Goal: Find specific page/section: Find specific page/section

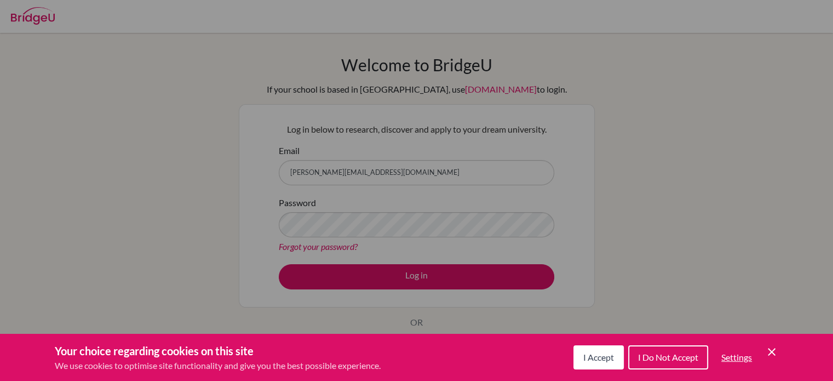
click at [418, 289] on div "Cookie Preferences" at bounding box center [416, 190] width 833 height 381
click at [417, 281] on div "Cookie Preferences" at bounding box center [416, 190] width 833 height 381
click at [405, 229] on div "Cookie Preferences" at bounding box center [416, 190] width 833 height 381
click at [409, 272] on div "Cookie Preferences" at bounding box center [416, 190] width 833 height 381
click at [336, 172] on div "Cookie Preferences" at bounding box center [416, 190] width 833 height 381
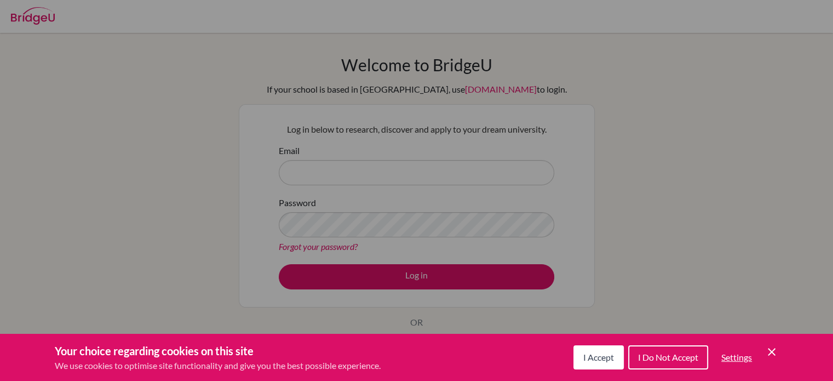
click at [773, 347] on icon "Cookie Control Close Icon" at bounding box center [771, 351] width 13 height 13
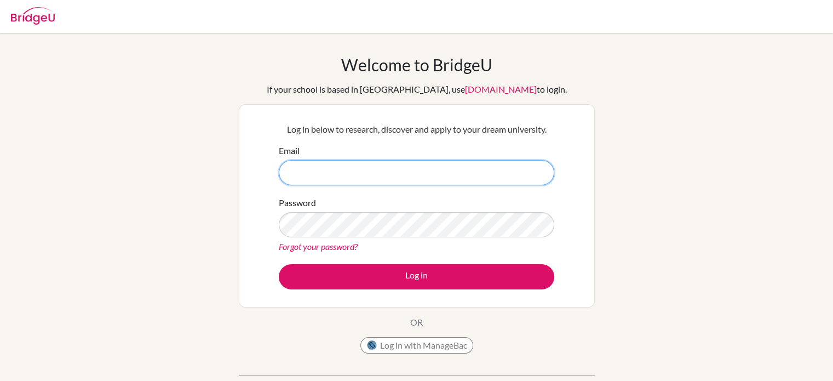
click at [442, 170] on input "Email" at bounding box center [416, 172] width 275 height 25
type input "[PERSON_NAME][EMAIL_ADDRESS][DOMAIN_NAME]"
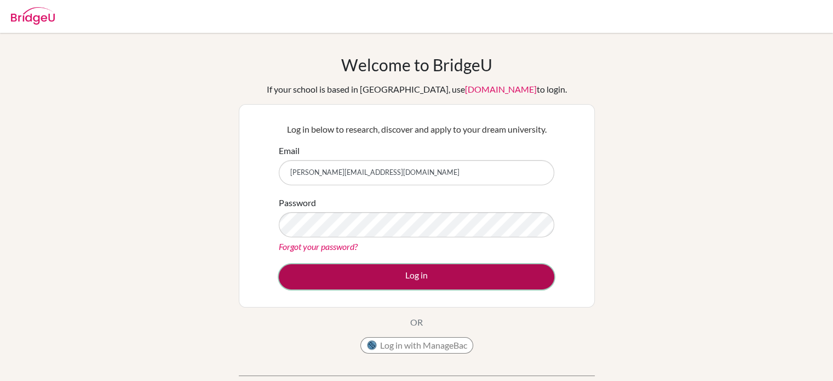
click at [418, 279] on button "Log in" at bounding box center [416, 276] width 275 height 25
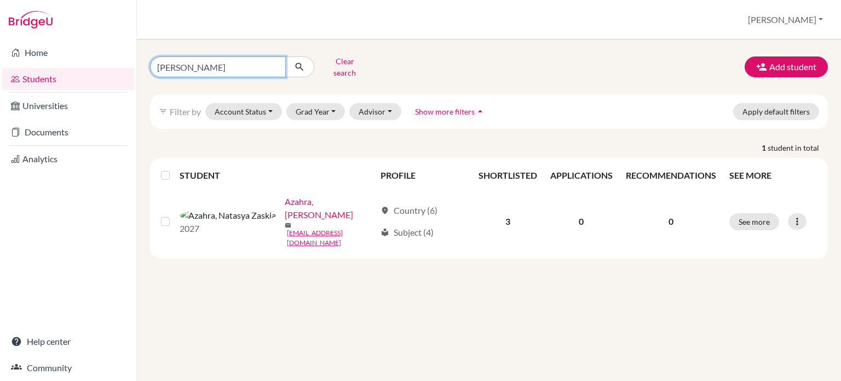
click at [258, 68] on input "Natasya Zaskia Azahra" at bounding box center [218, 66] width 136 height 21
type input "N"
paste input "Abimanyu Adihaksoro Wijoyo Susilo"
type input "Abimanyu Adihaksoro Wijoyo Susilo"
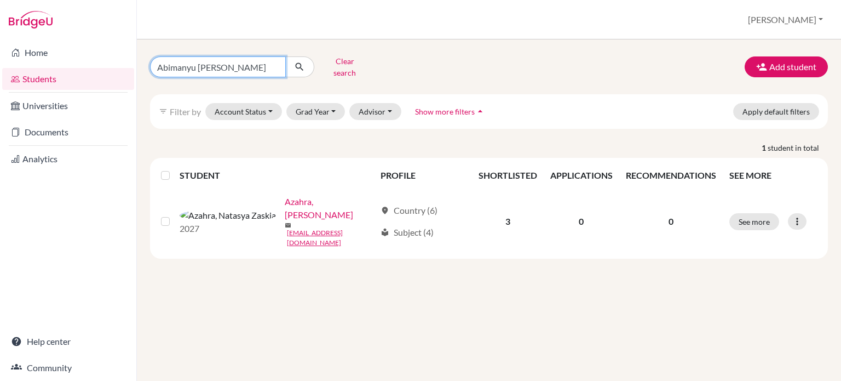
click at [258, 68] on input "Abimanyu Adihaksoro Wijoyo Susilo" at bounding box center [218, 66] width 136 height 21
click button "submit" at bounding box center [299, 66] width 29 height 21
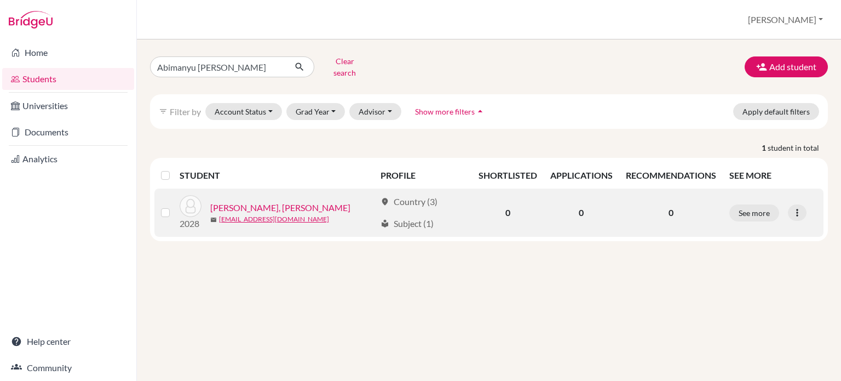
click at [255, 203] on link "[PERSON_NAME], [PERSON_NAME]" at bounding box center [280, 207] width 140 height 13
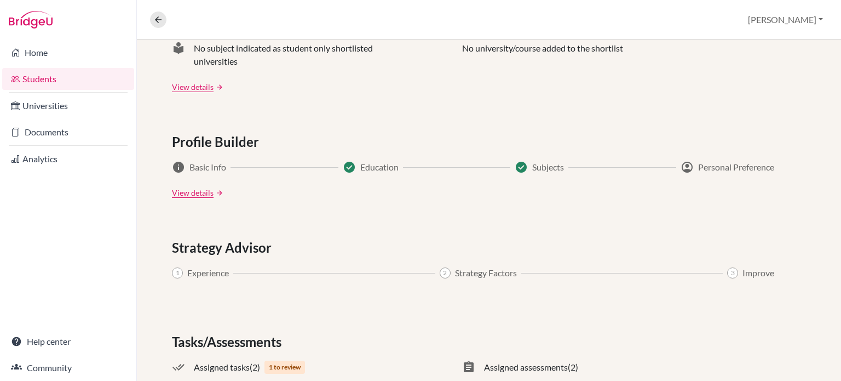
scroll to position [581, 0]
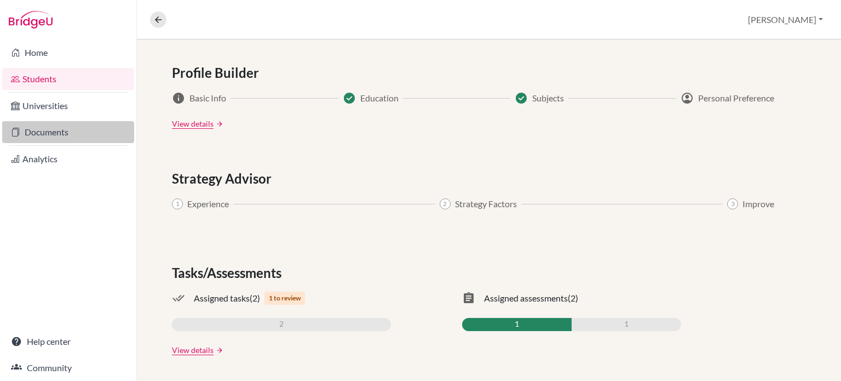
click at [72, 137] on link "Documents" at bounding box center [68, 132] width 132 height 22
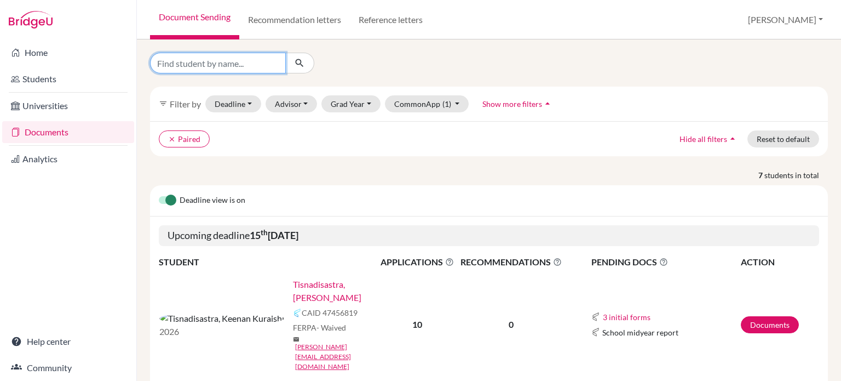
click at [178, 63] on input "Find student by name..." at bounding box center [218, 63] width 136 height 21
paste input "Abimanyu Adihaksoro Wijoyo Susilo"
type input "Abimanyu Adihaksoro Wijoyo Susilo"
click button "submit" at bounding box center [299, 63] width 29 height 21
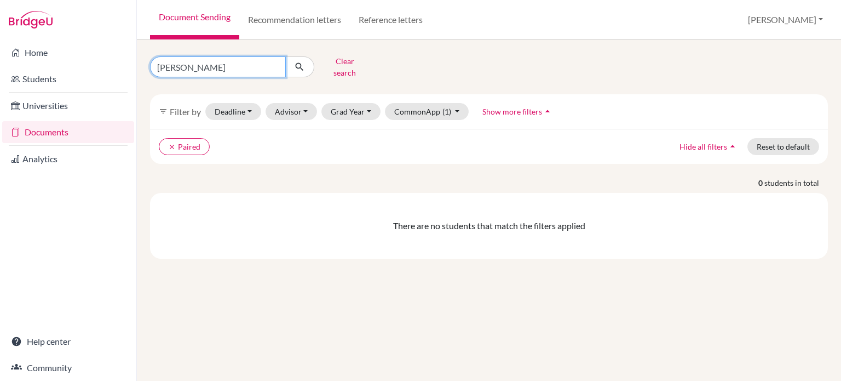
click at [222, 67] on input "Abimanyu [PERSON_NAME]" at bounding box center [218, 66] width 136 height 21
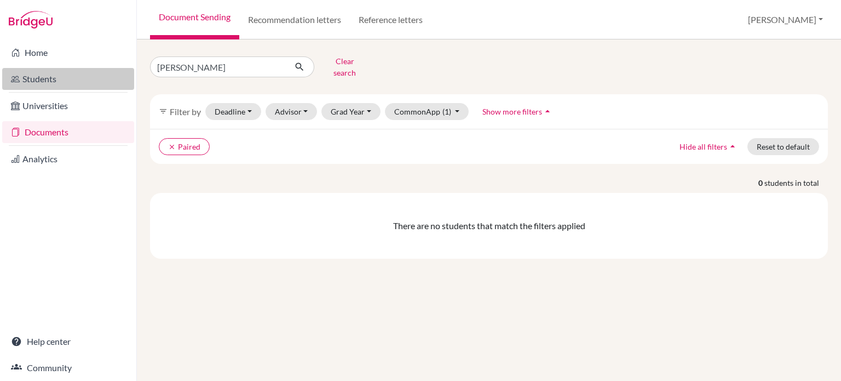
click at [83, 82] on link "Students" at bounding box center [68, 79] width 132 height 22
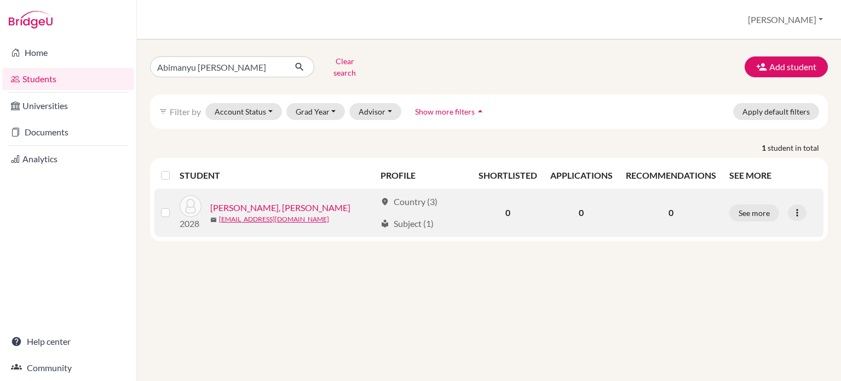
click at [271, 201] on link "[PERSON_NAME], [PERSON_NAME]" at bounding box center [280, 207] width 140 height 13
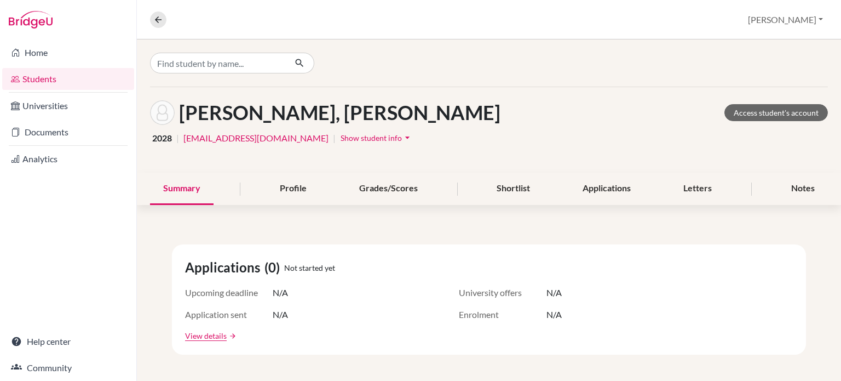
click at [271, 201] on div "Profile" at bounding box center [293, 188] width 53 height 32
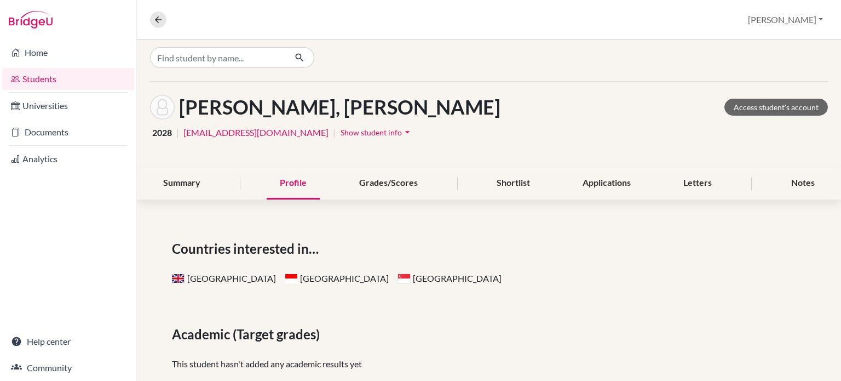
scroll to position [2, 0]
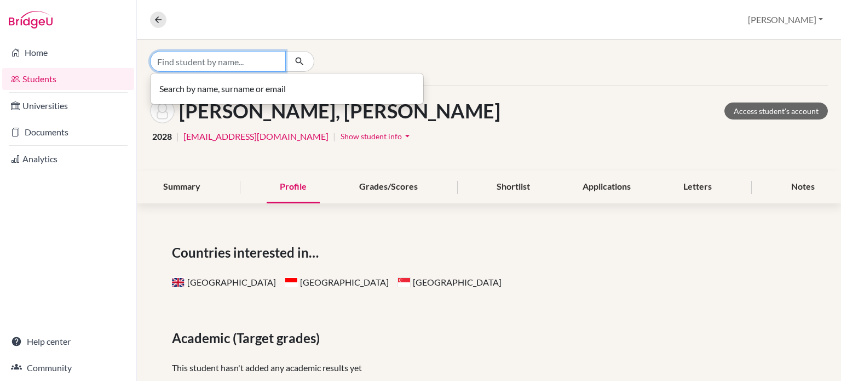
click at [249, 66] on input "Find student by name..." at bounding box center [218, 61] width 136 height 21
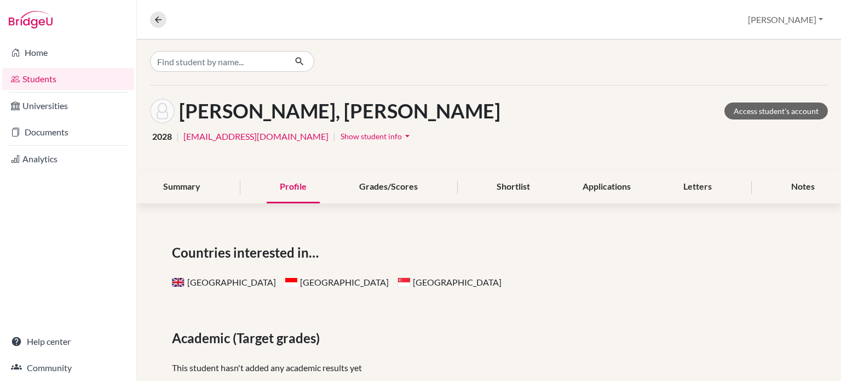
click at [394, 126] on div "Susilo, Abimanyu Adihaksoro Wijoyo Access student's account 2028 | abi.2028@mis…" at bounding box center [489, 127] width 704 height 85
click at [743, 109] on link "Access student's account" at bounding box center [775, 110] width 103 height 17
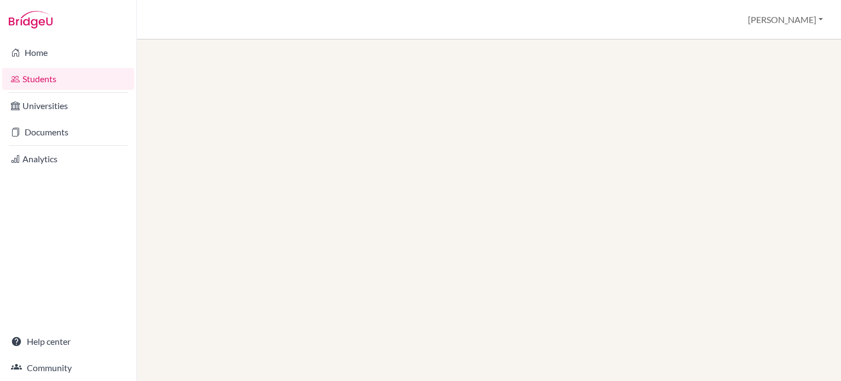
click at [83, 77] on link "Students" at bounding box center [68, 79] width 132 height 22
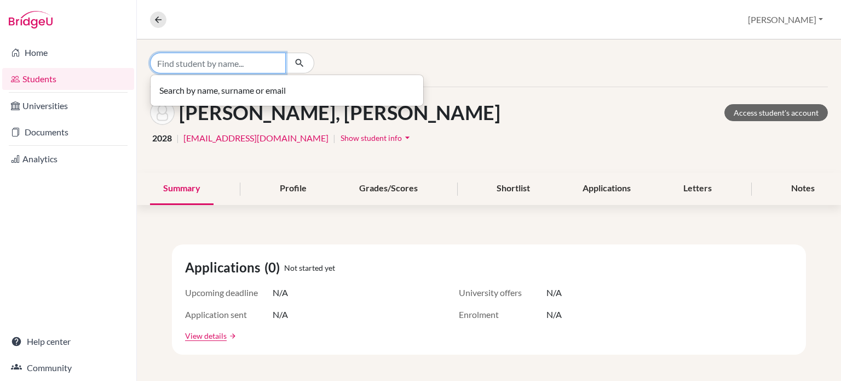
click at [179, 62] on input "Find student by name..." at bounding box center [218, 63] width 136 height 21
paste input "[PERSON_NAME]"
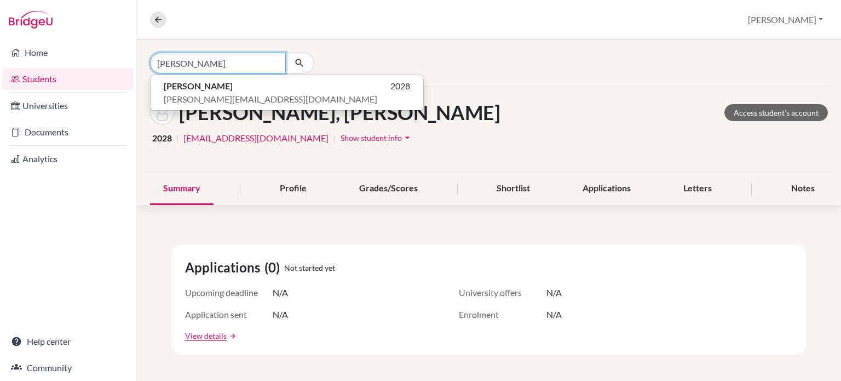
type input "Audrey Zelvanya Putri"
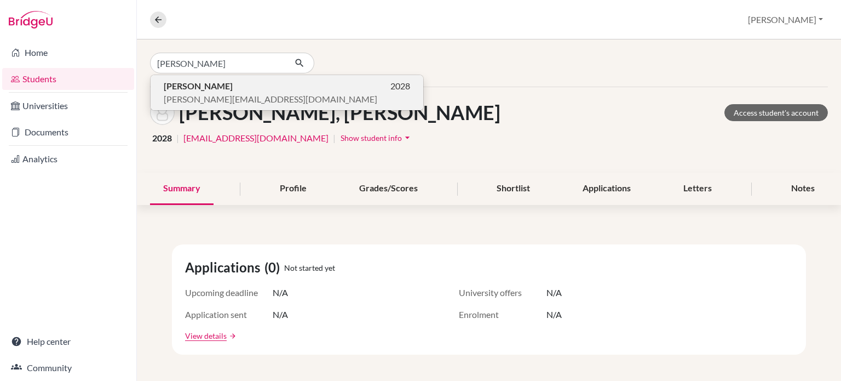
click at [179, 93] on span "audrey.2028@mis.sch.id" at bounding box center [271, 99] width 214 height 13
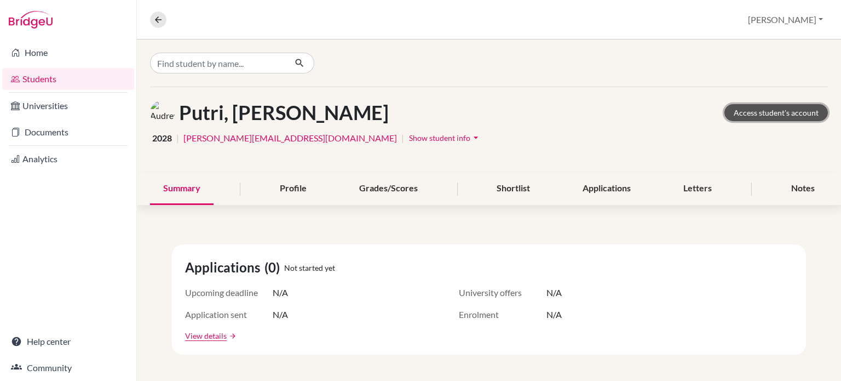
click at [773, 113] on link "Access student's account" at bounding box center [775, 112] width 103 height 17
click at [817, 19] on button "Alexandra T" at bounding box center [785, 19] width 85 height 21
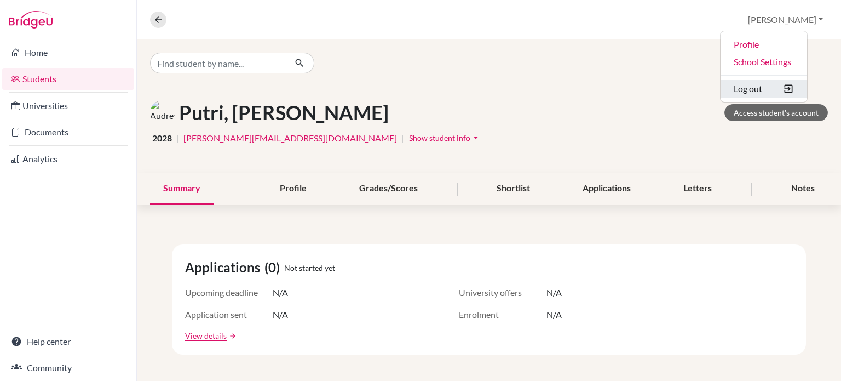
click at [777, 96] on button "Log out" at bounding box center [763, 89] width 87 height 18
